Goal: Transaction & Acquisition: Purchase product/service

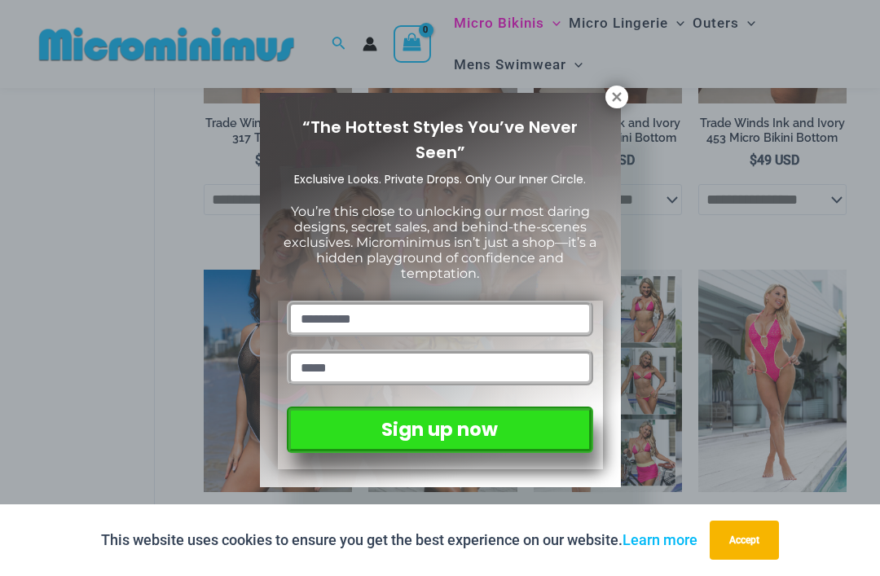
scroll to position [1645, 0]
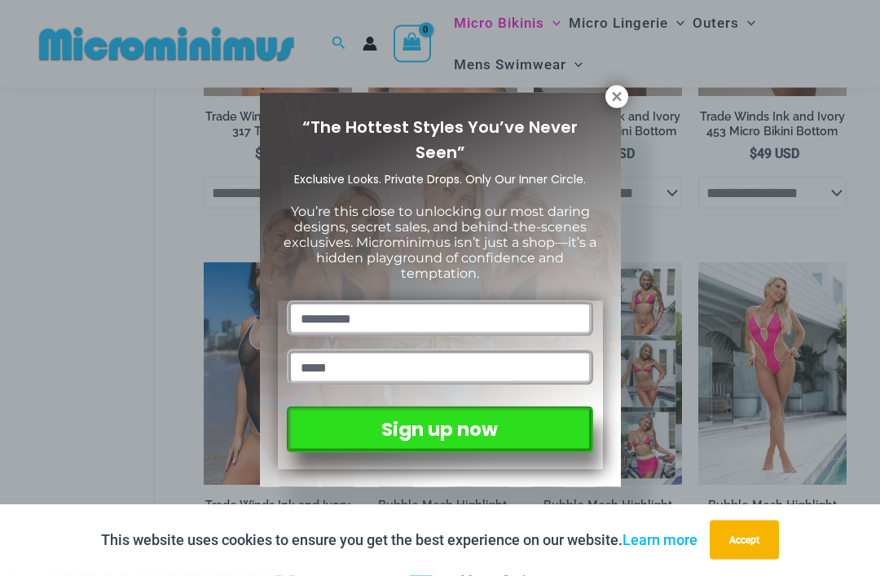
click at [615, 99] on icon at bounding box center [616, 96] width 9 height 9
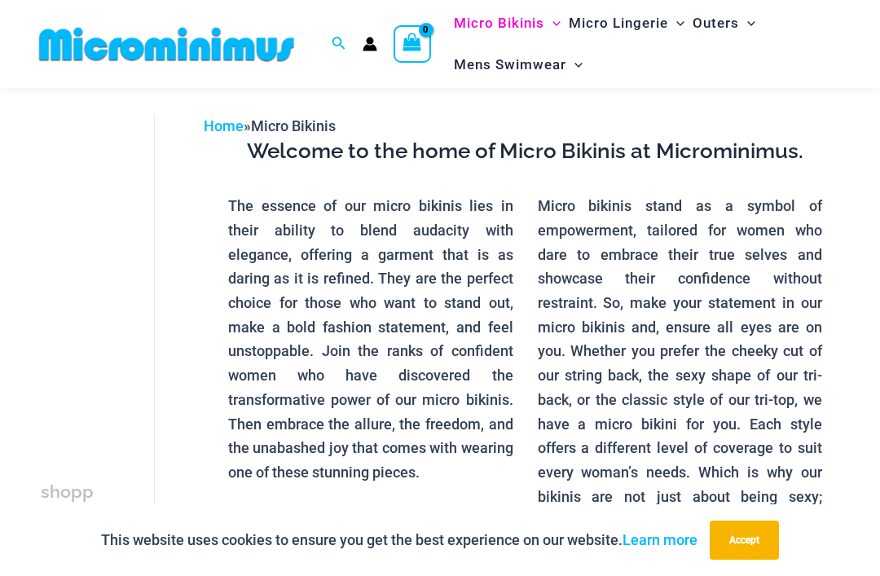
scroll to position [0, 0]
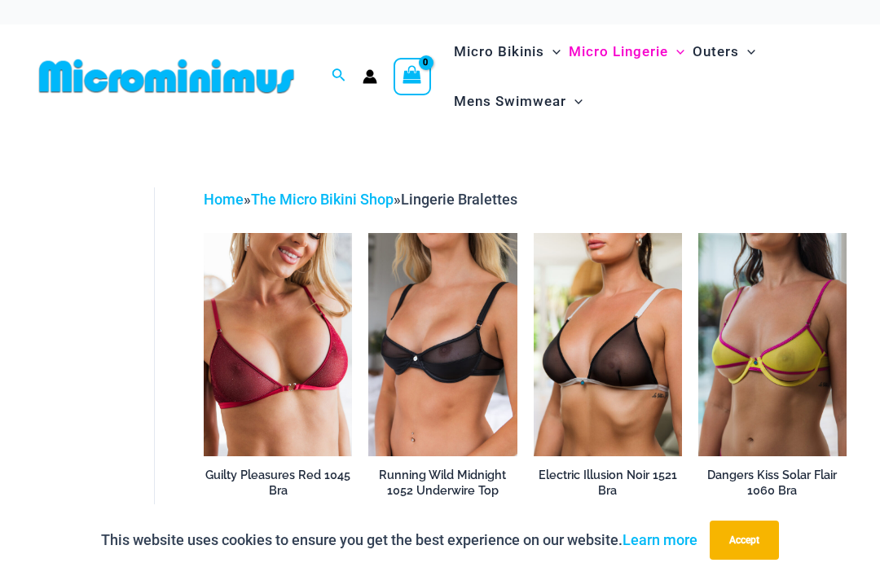
click at [368, 233] on img at bounding box center [368, 233] width 0 height 0
